Goal: Information Seeking & Learning: Check status

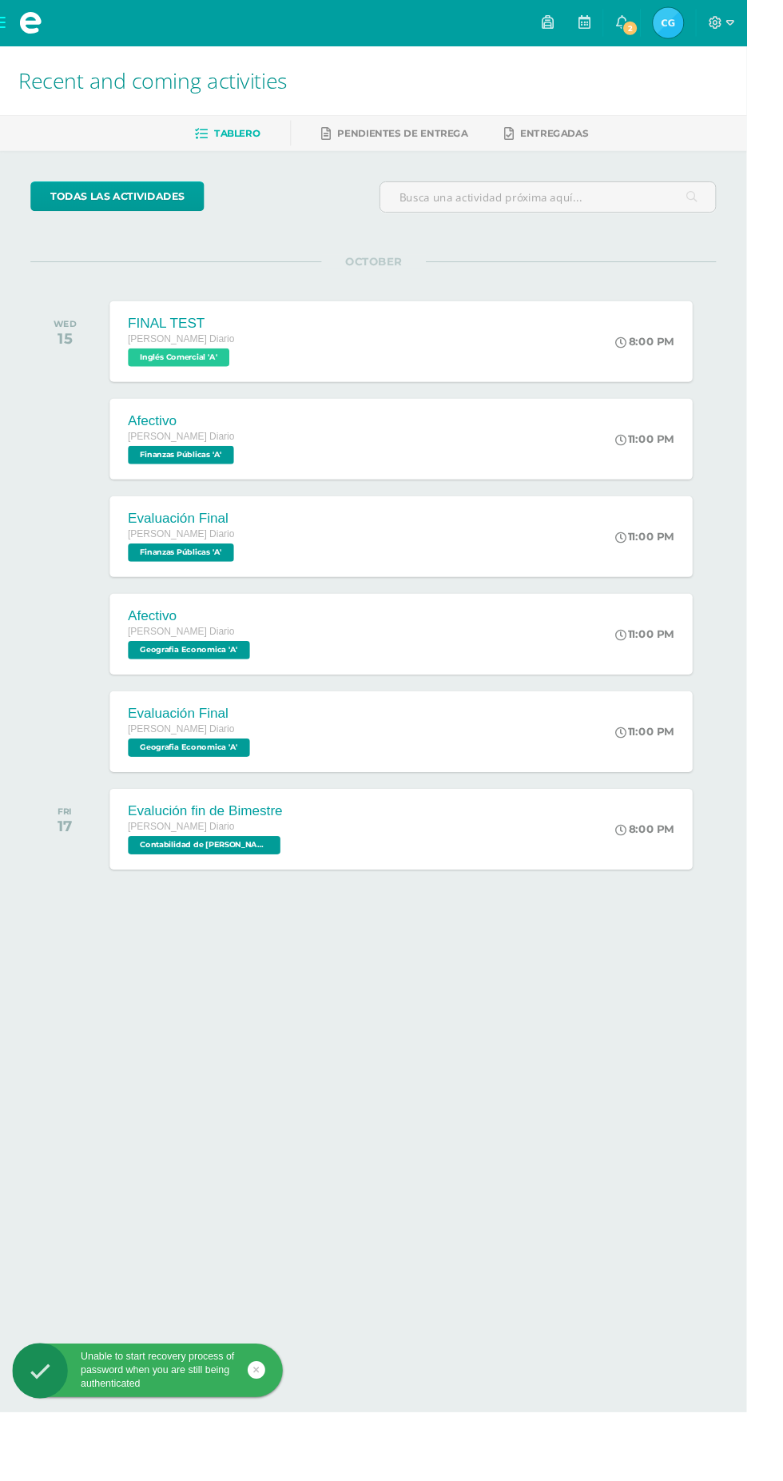
click at [720, 23] on span "Cristy María de los Angeles Mi Perfil" at bounding box center [701, 24] width 38 height 32
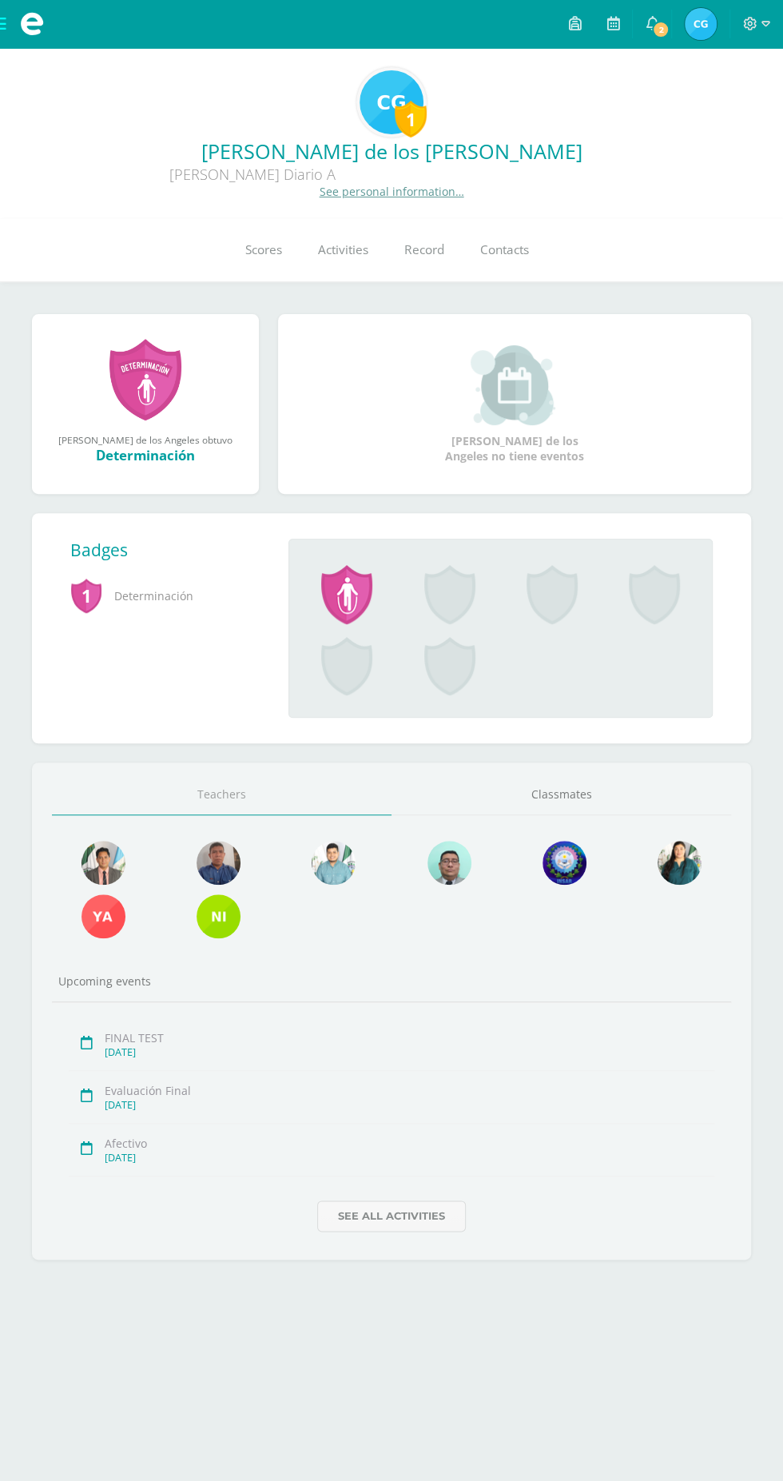
click at [260, 231] on link "Scores" at bounding box center [263, 250] width 73 height 64
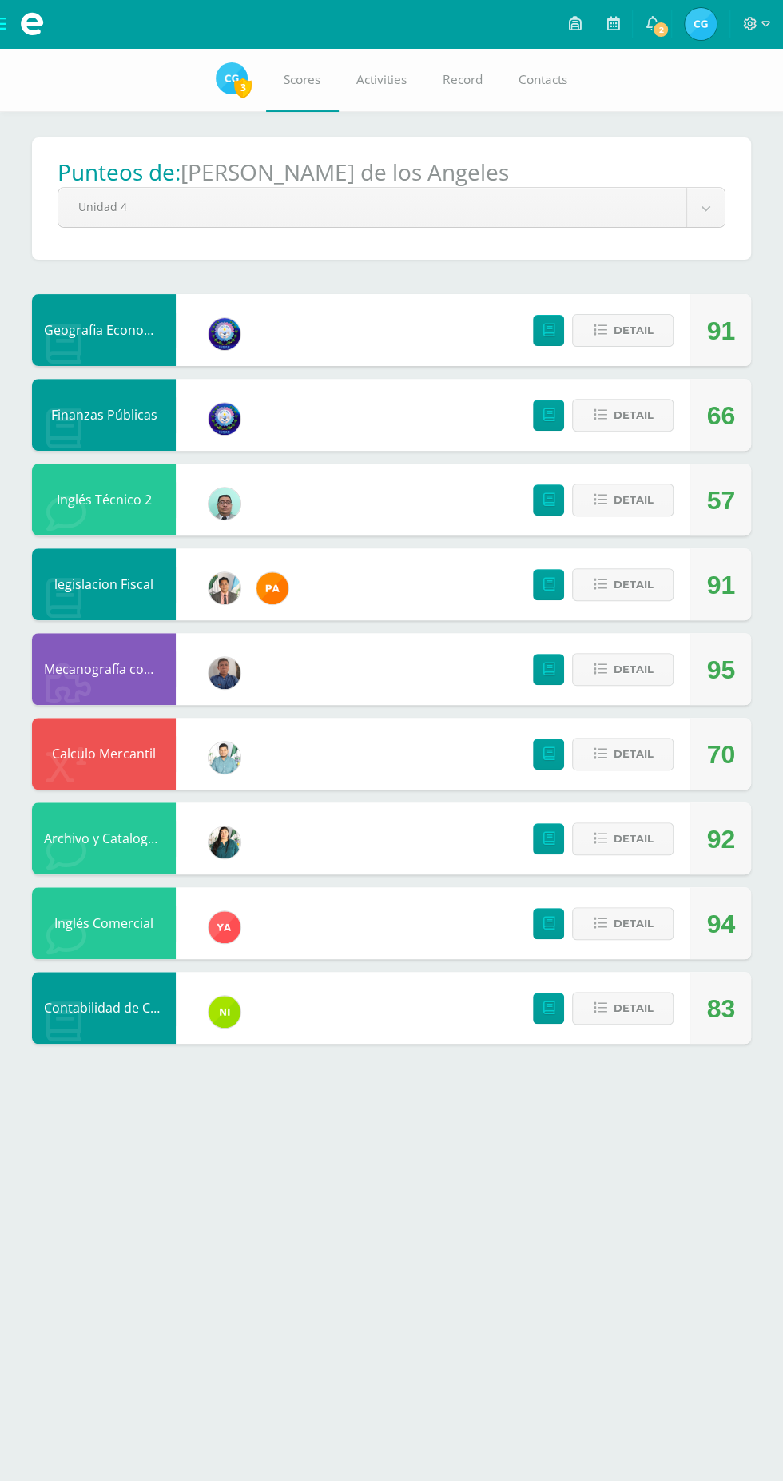
click at [706, 207] on body "My courses Archivos Cerrar panel Archivo y Catalogacion EspIngles [PERSON_NAME]…" at bounding box center [391, 538] width 783 height 1076
click at [633, 1006] on span "Detail" at bounding box center [633, 1008] width 40 height 30
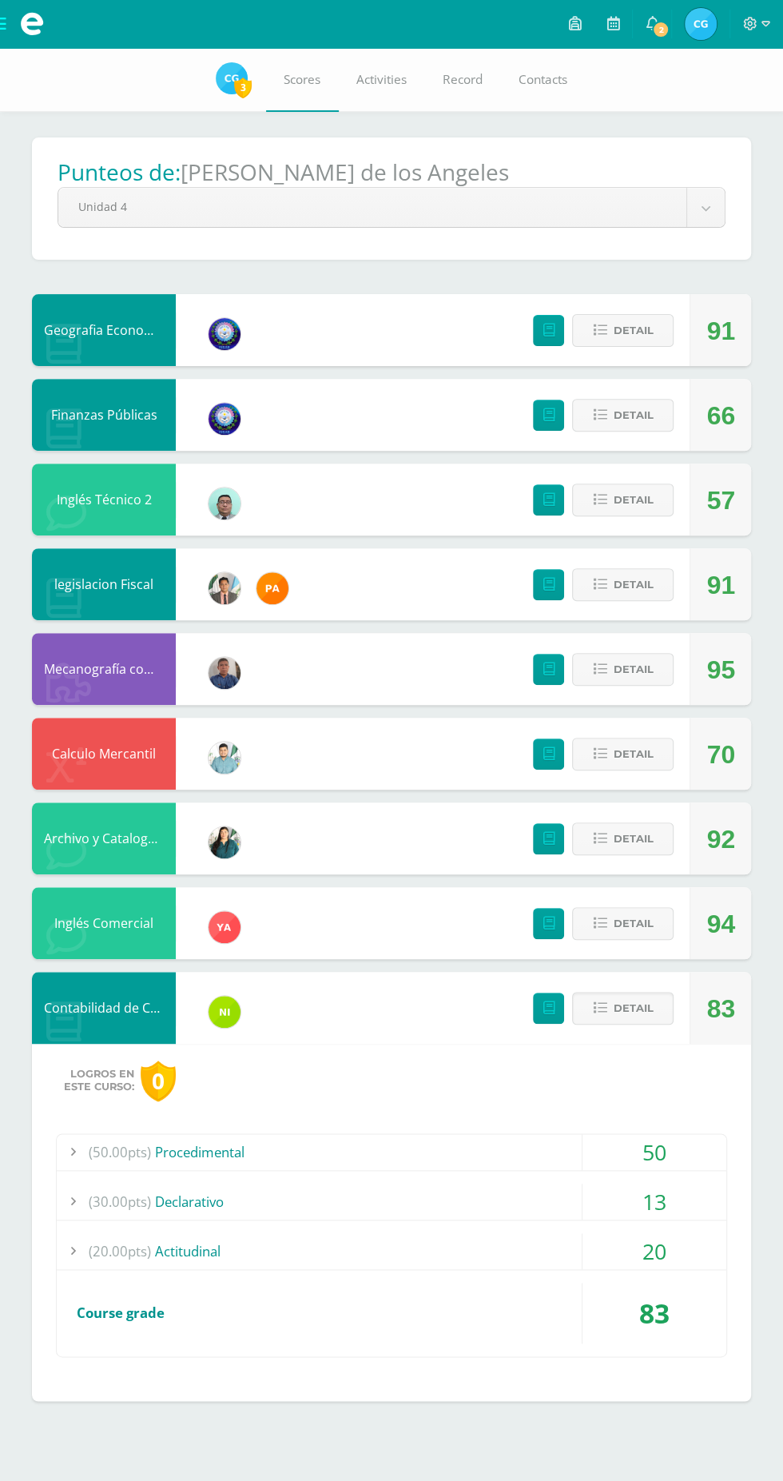
click at [561, 1198] on div "(30.00pts) Declarativo" at bounding box center [392, 1201] width 670 height 36
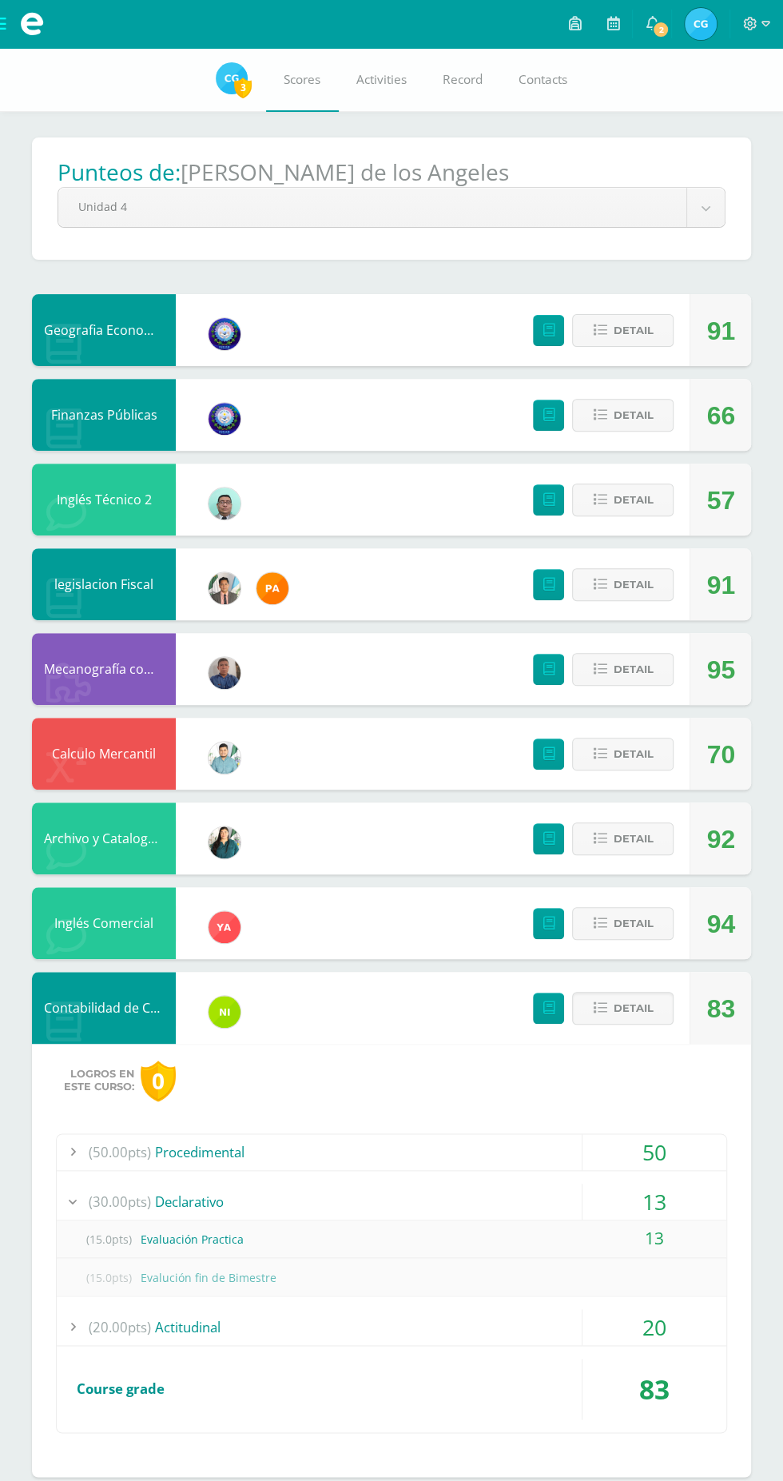
click at [467, 1186] on div "(30.00pts) Declarativo" at bounding box center [392, 1201] width 670 height 36
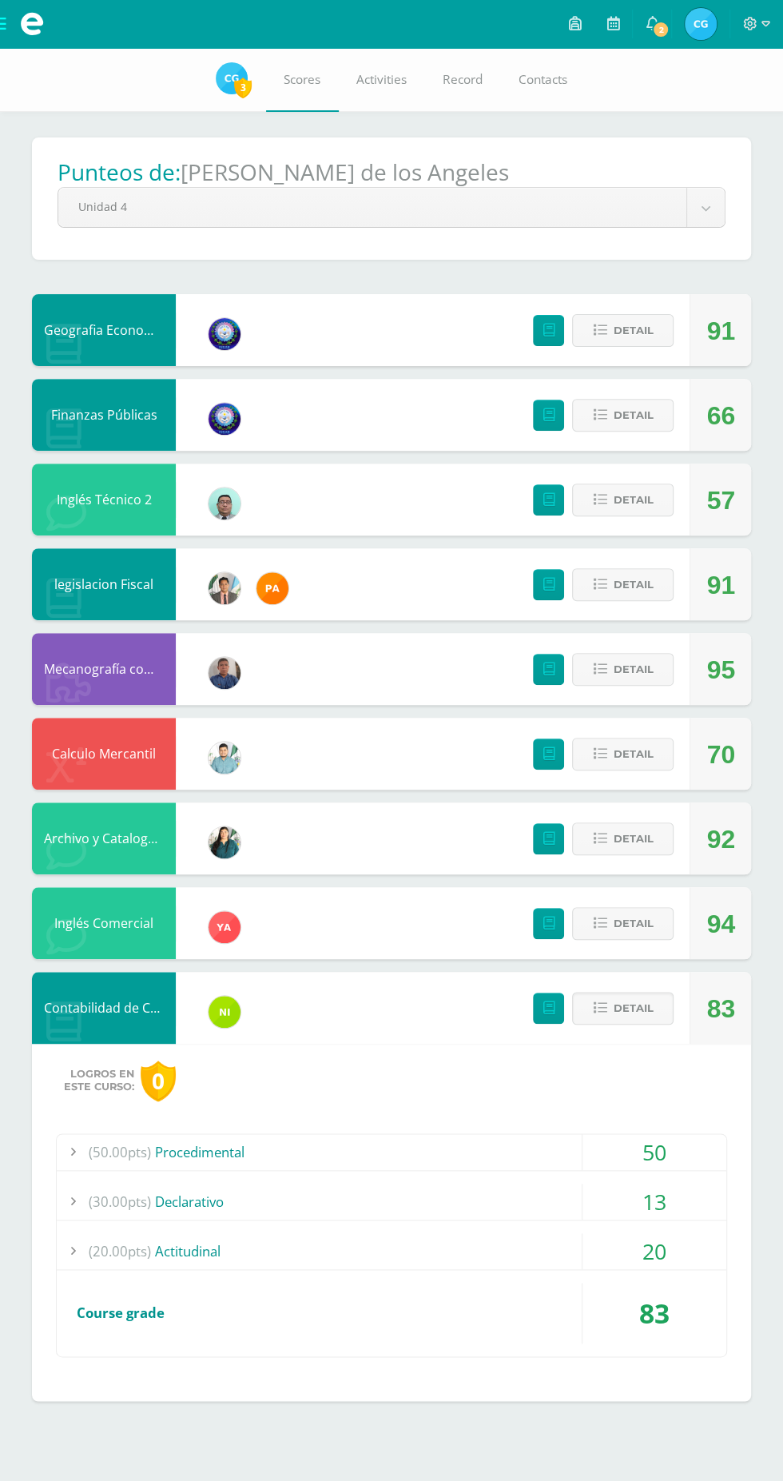
click at [600, 1008] on icon at bounding box center [600, 1008] width 14 height 14
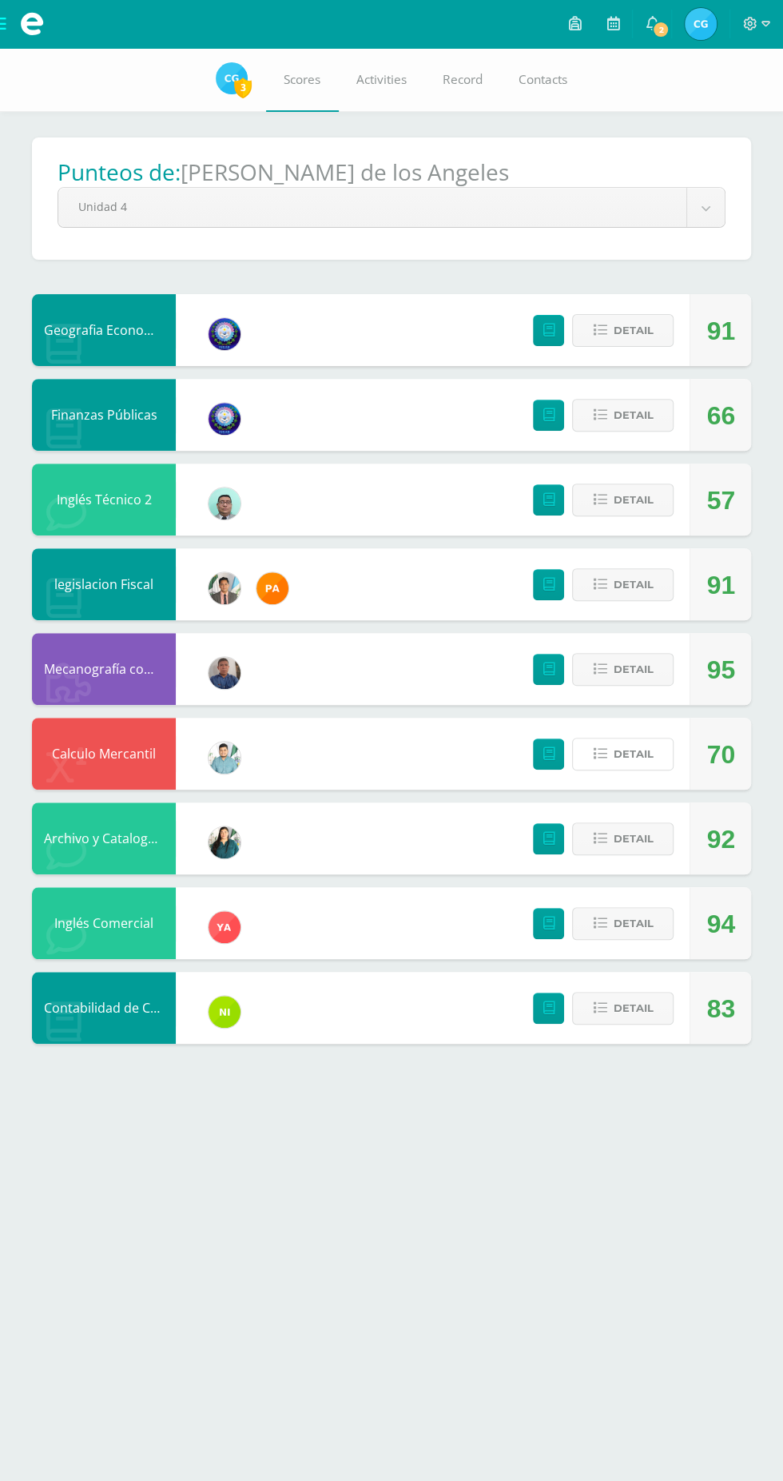
click at [617, 743] on span "Detail" at bounding box center [633, 754] width 40 height 30
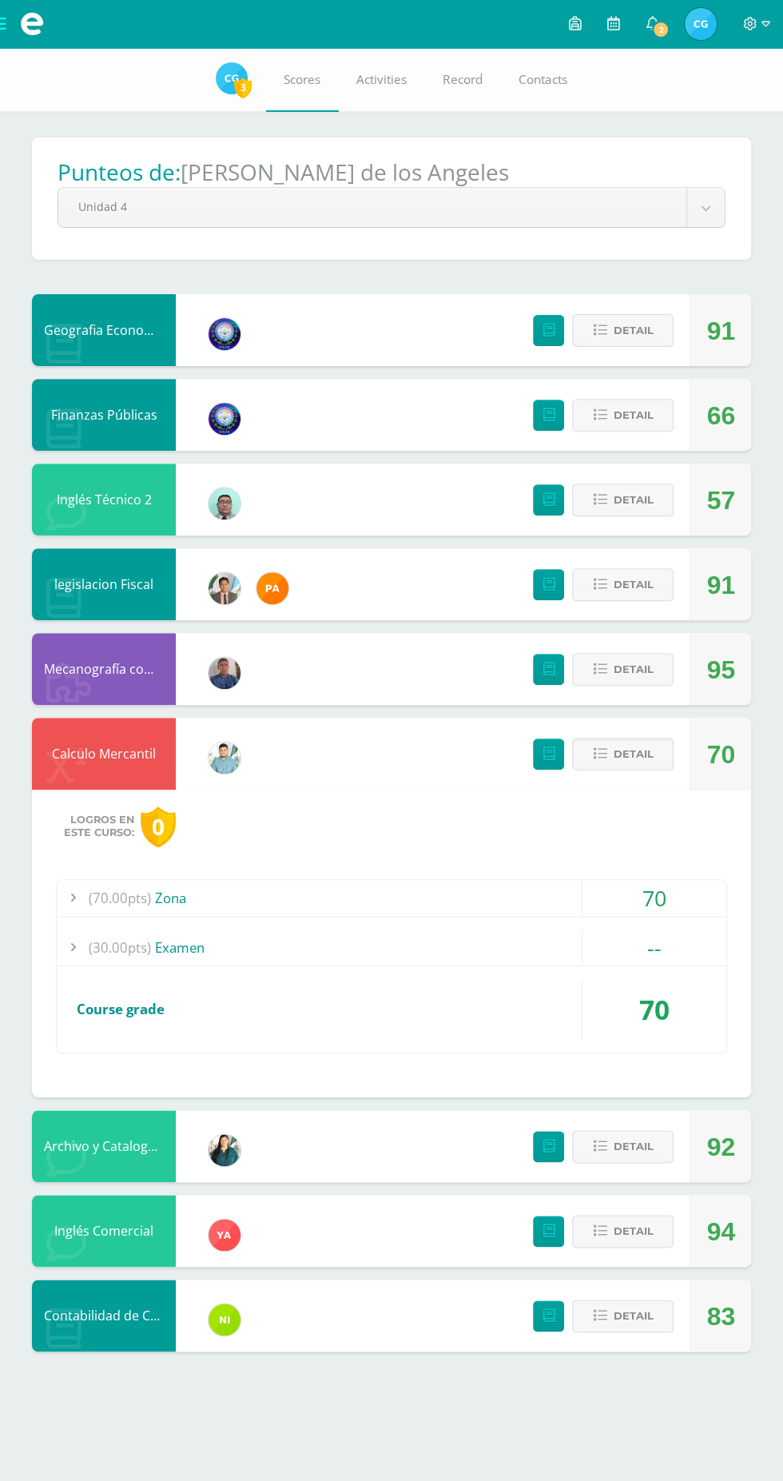
click at [637, 754] on span "Detail" at bounding box center [633, 754] width 40 height 30
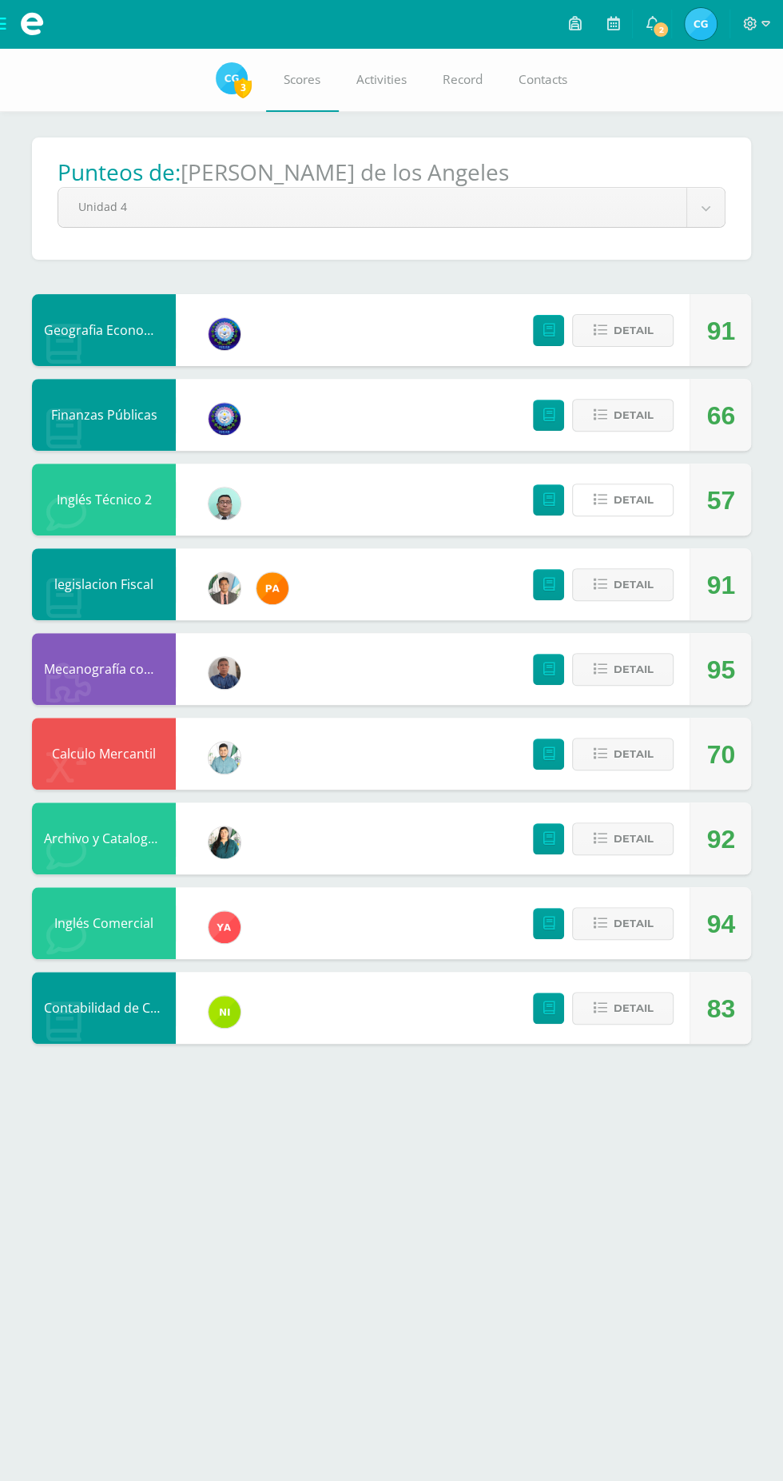
click at [634, 504] on span "Detail" at bounding box center [633, 500] width 40 height 30
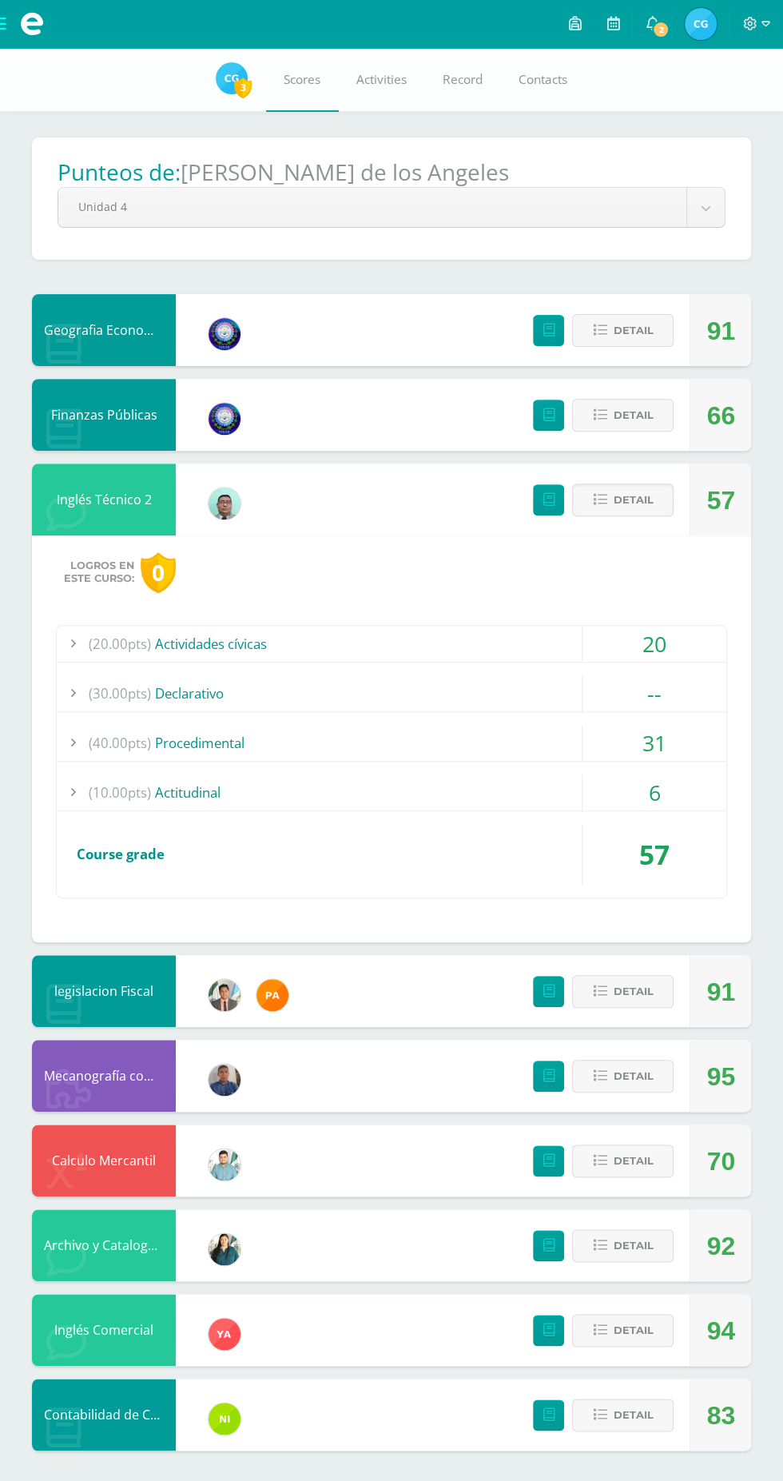
click at [631, 496] on span "Detail" at bounding box center [633, 500] width 40 height 30
